Goal: Information Seeking & Learning: Learn about a topic

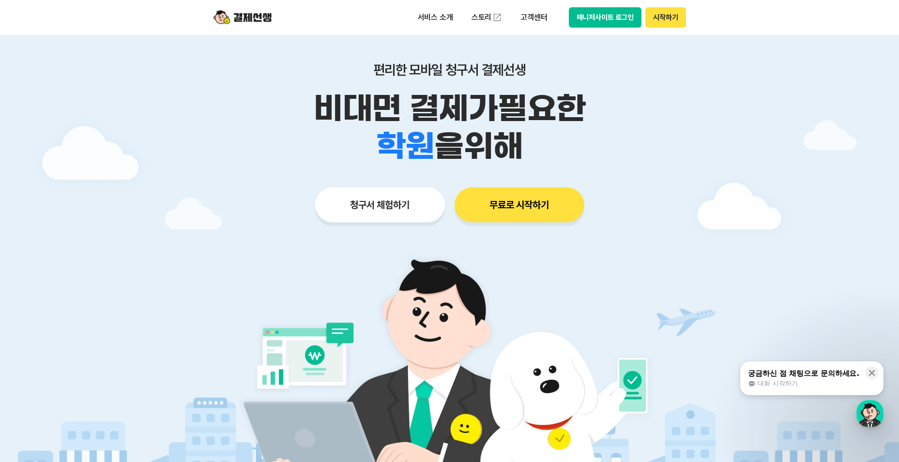
scroll to position [48, 0]
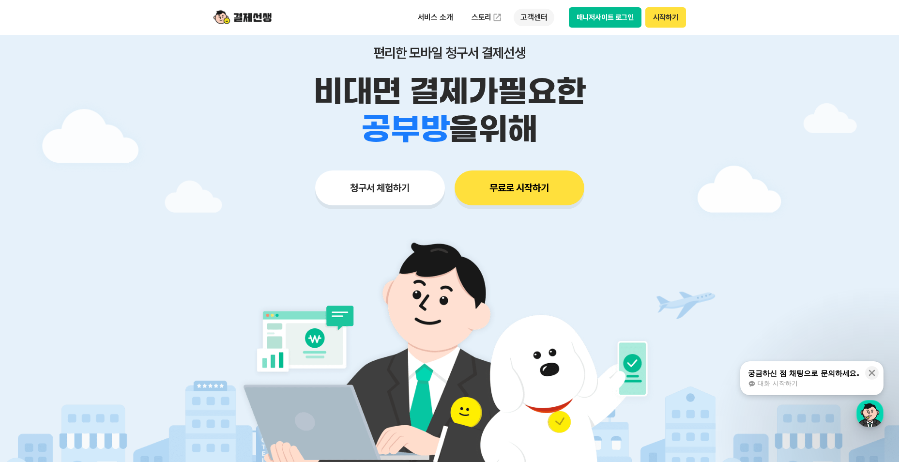
click at [527, 13] on p "고객센터" at bounding box center [534, 17] width 40 height 17
click at [782, 378] on div "궁금하신 점 채팅으로 문의하세요. 대화 시작하기" at bounding box center [803, 378] width 113 height 20
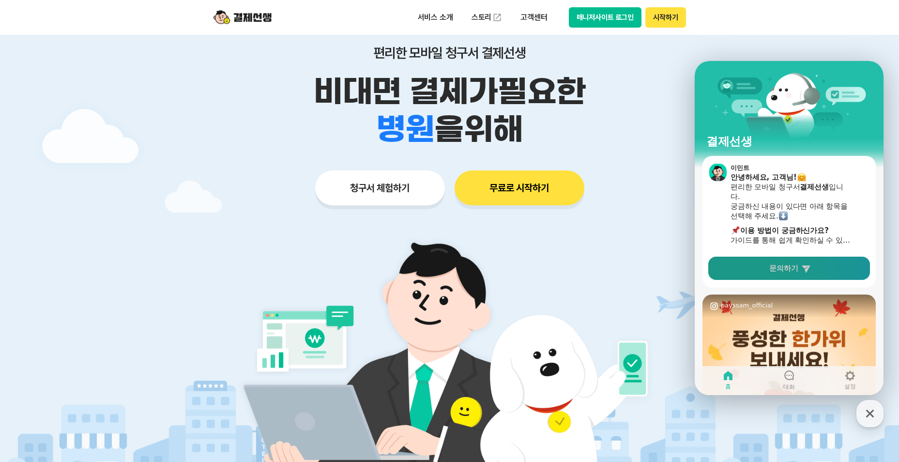
click at [747, 266] on link "문의하기" at bounding box center [789, 268] width 162 height 23
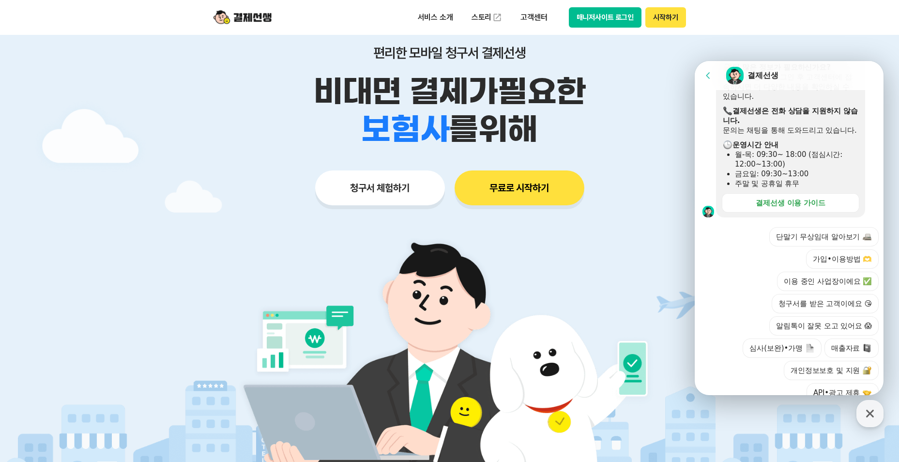
scroll to position [285, 0]
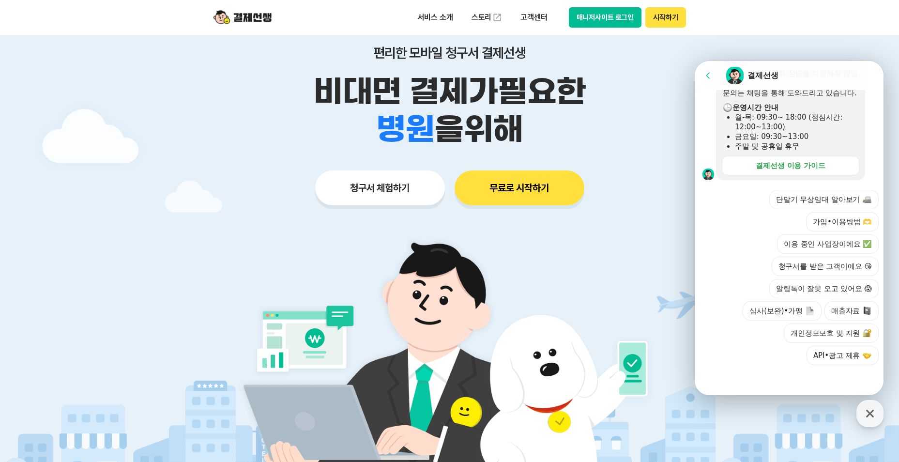
click at [834, 221] on button "가입•이용방법 🫶" at bounding box center [842, 221] width 73 height 19
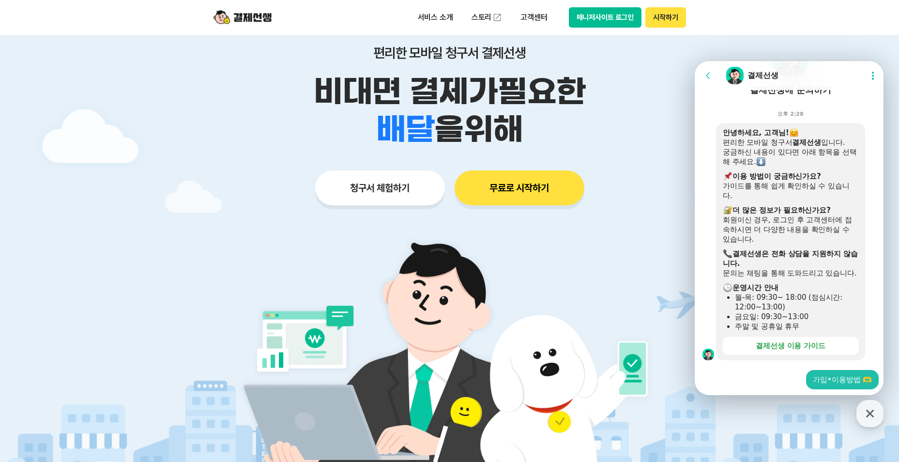
scroll to position [80, 0]
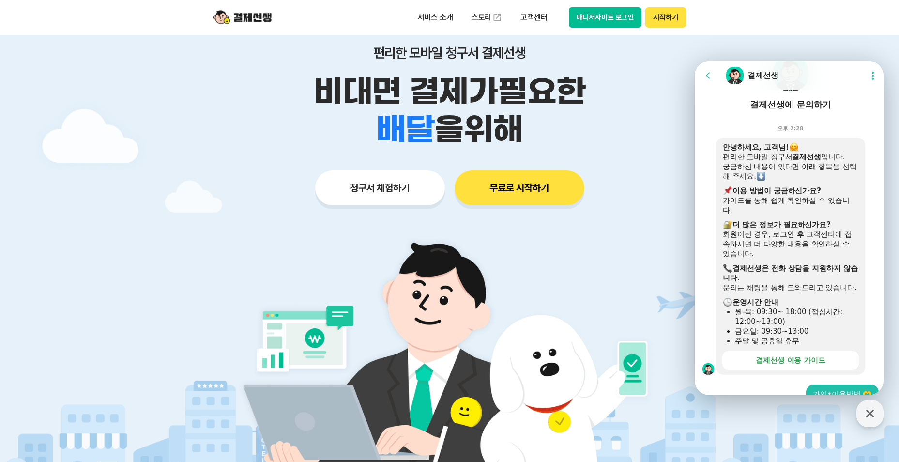
click at [866, 77] on button "Show userchat action dialog" at bounding box center [872, 75] width 17 height 17
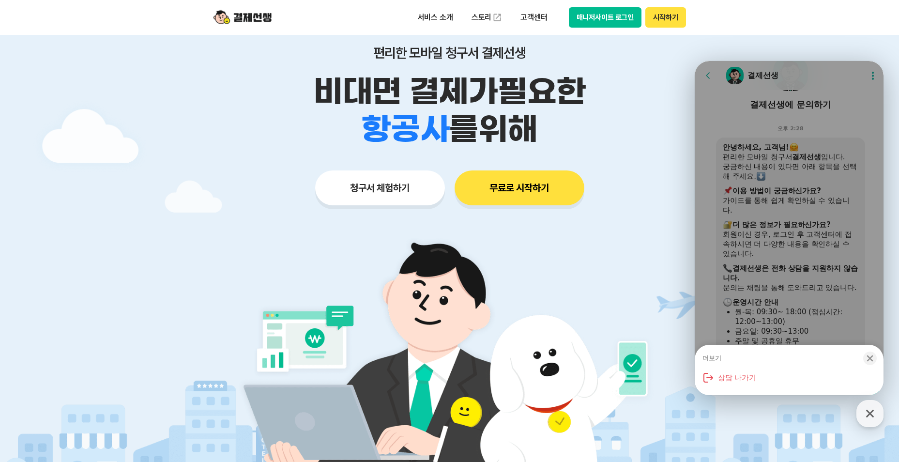
click at [872, 361] on icon "button" at bounding box center [870, 358] width 10 height 10
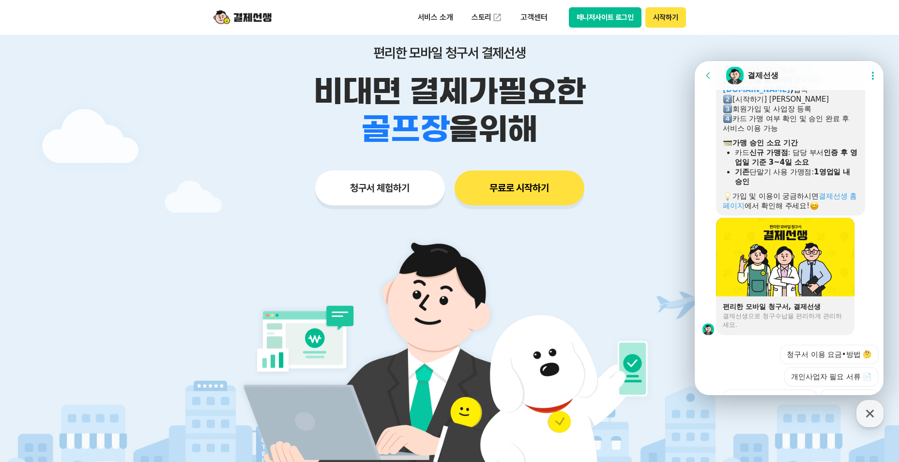
scroll to position [649, 0]
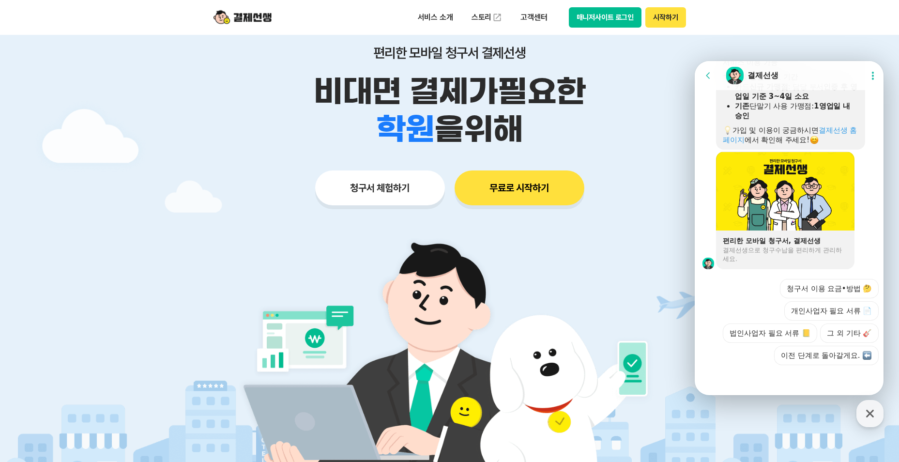
click at [790, 254] on div "결제선생으로 청구수납을 편리하게 관리하세요." at bounding box center [785, 254] width 125 height 17
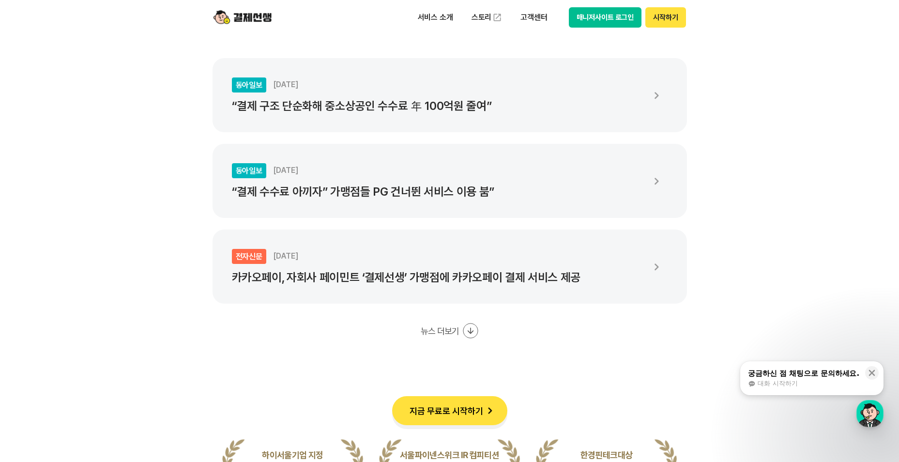
scroll to position [1888, 0]
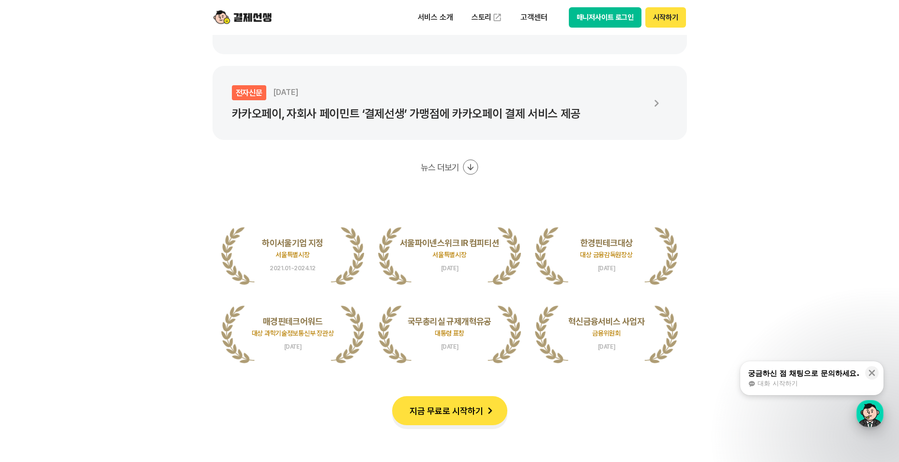
click at [863, 414] on div "button" at bounding box center [869, 413] width 27 height 27
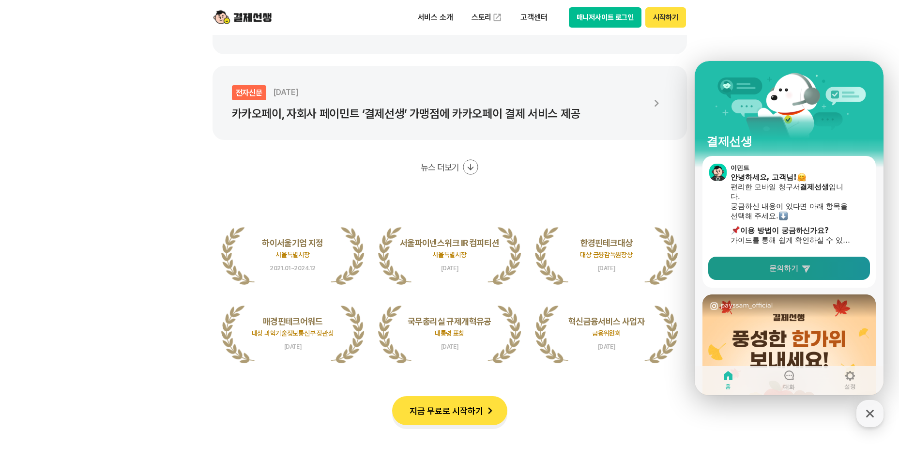
click at [818, 271] on link "문의하기" at bounding box center [789, 268] width 162 height 23
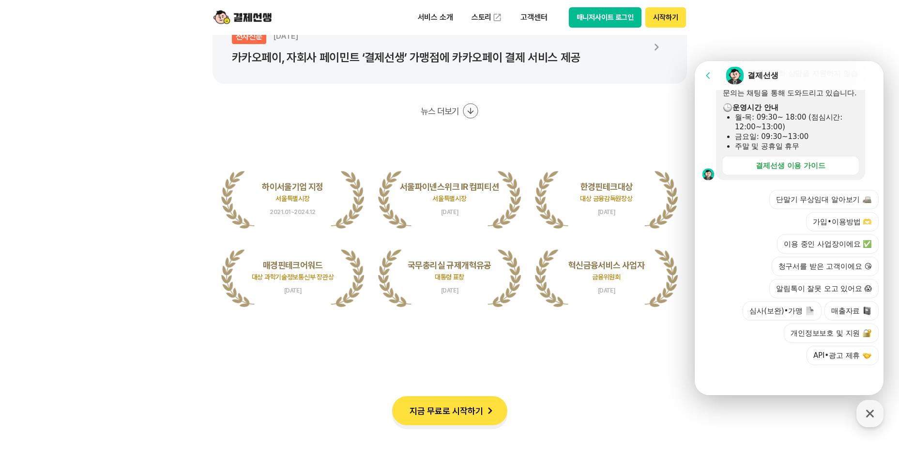
scroll to position [2081, 0]
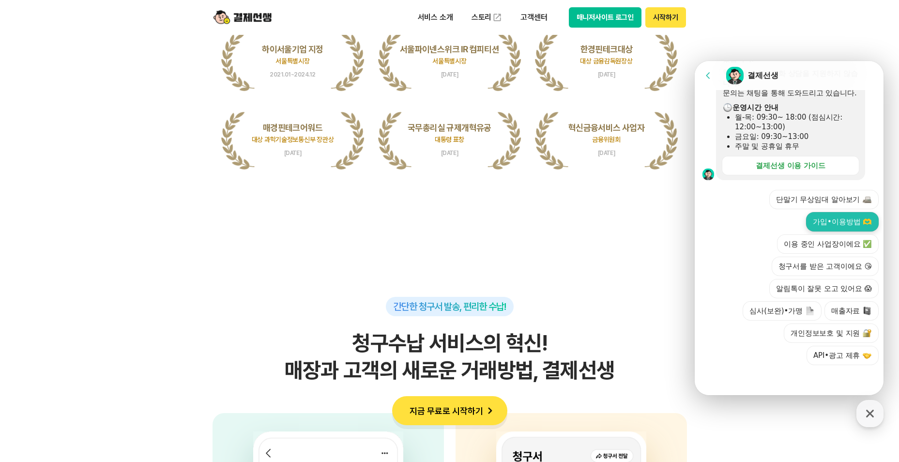
click at [824, 221] on button "가입•이용방법 🫶" at bounding box center [842, 221] width 73 height 19
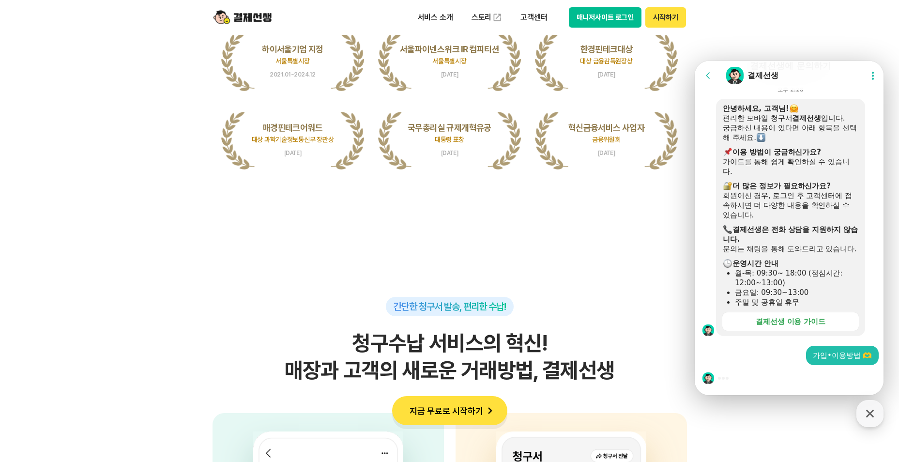
scroll to position [2372, 0]
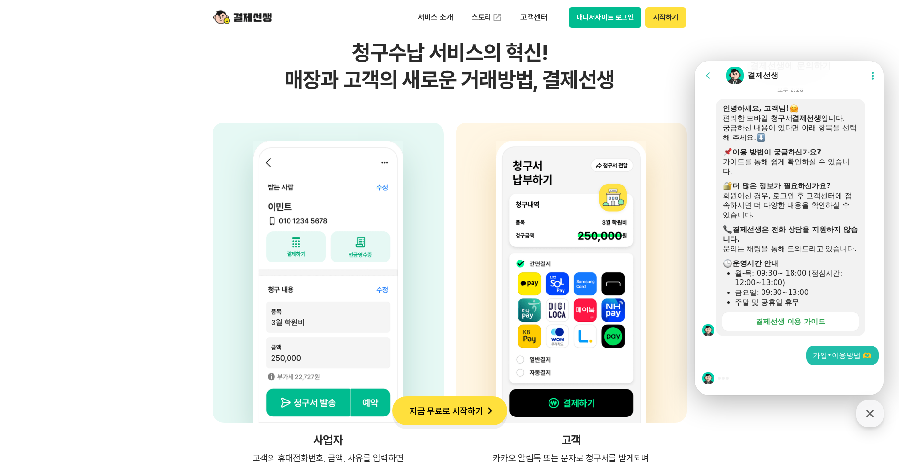
click at [710, 381] on img at bounding box center [708, 378] width 12 height 12
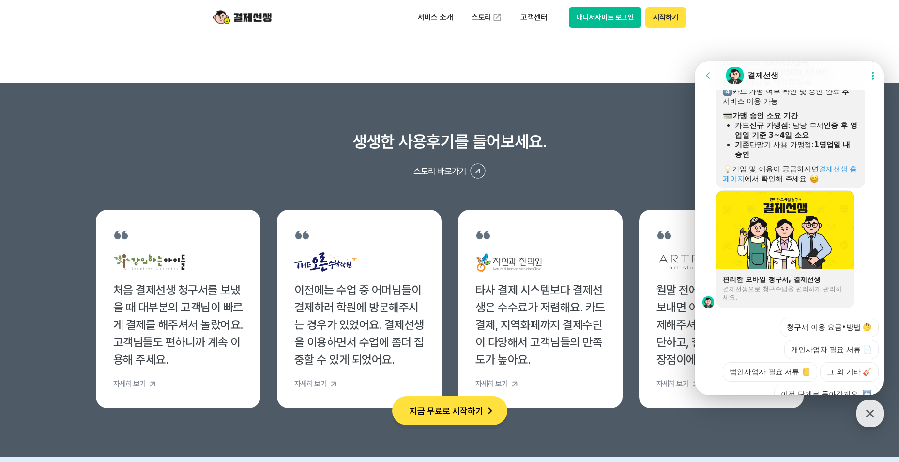
scroll to position [649, 0]
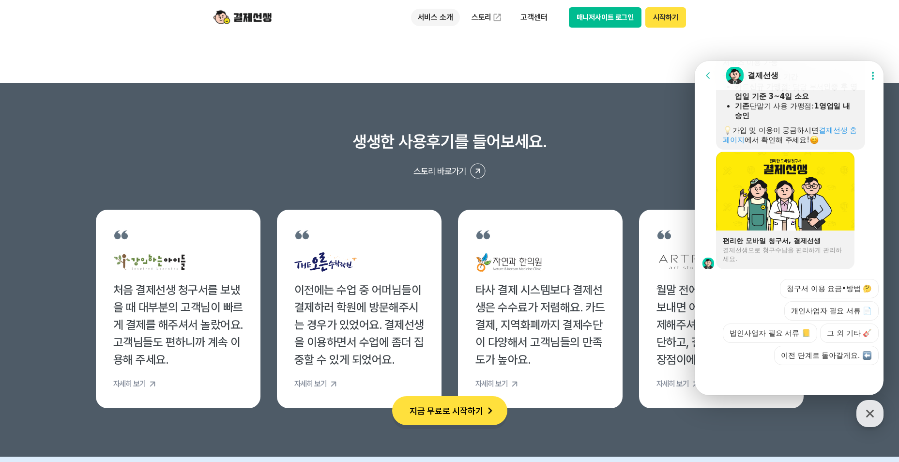
click at [427, 17] on p "서비스 소개" at bounding box center [435, 17] width 49 height 17
drag, startPoint x: 427, startPoint y: 17, endPoint x: 382, endPoint y: 112, distance: 105.4
click at [382, 112] on section "생생한 사용후기를 들어보세요. 스토리 바로가기 처음 결제선생 청구서를 보냈을 때 대부분의 고객님이 빠르게 결제를 해주셔서 놀랐어요. 고객님들도…" at bounding box center [449, 270] width 899 height 374
click at [434, 24] on p "서비스 소개" at bounding box center [435, 17] width 49 height 17
click at [654, 19] on button "시작하기" at bounding box center [665, 17] width 40 height 20
